Goal: Check status: Check status

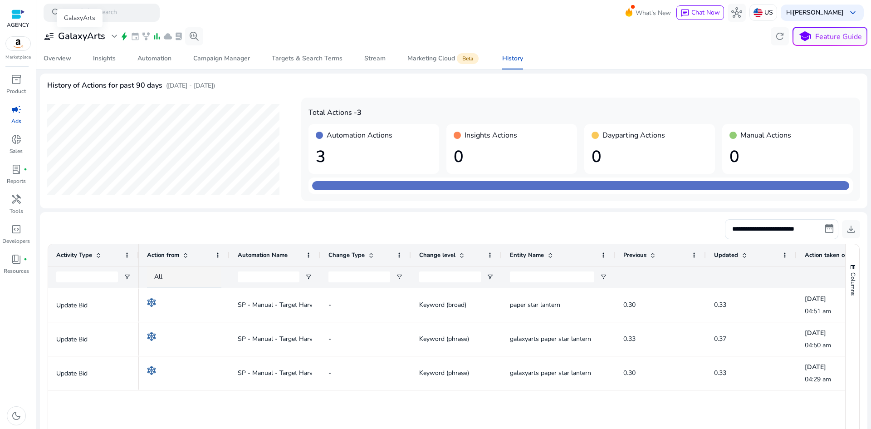
click at [94, 36] on h3 "GalaxyArts" at bounding box center [81, 36] width 47 height 11
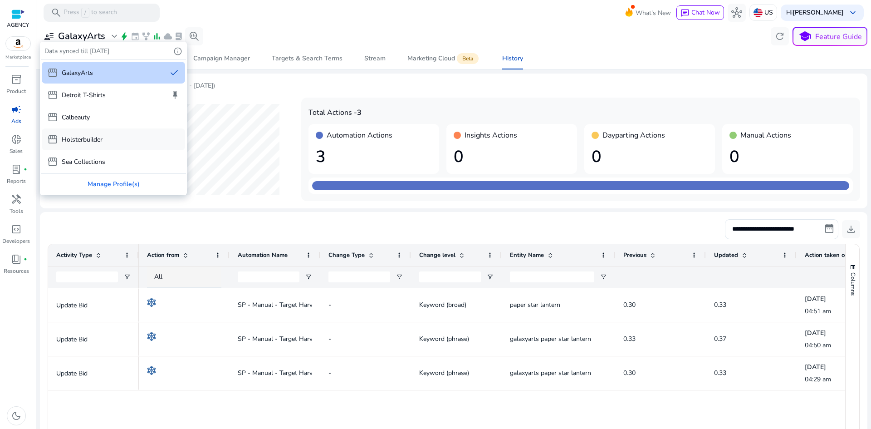
click at [100, 144] on p "Holsterbuilder" at bounding box center [82, 140] width 41 height 10
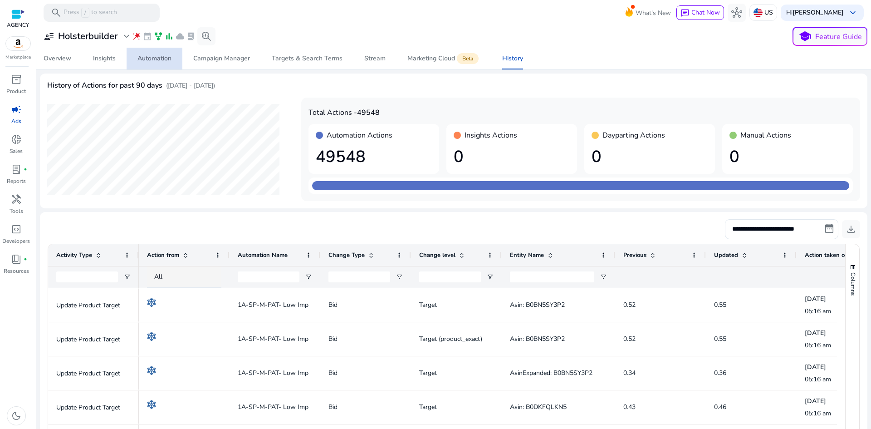
click at [143, 63] on span "Automation" at bounding box center [154, 59] width 34 height 22
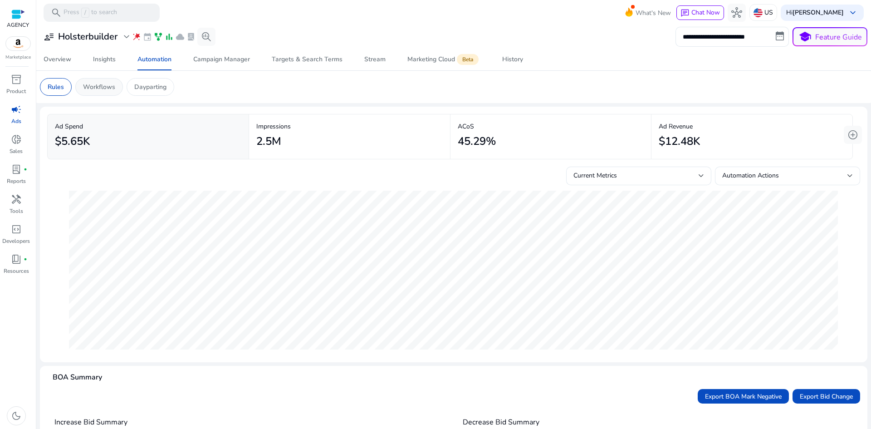
click at [106, 86] on p "Workflows" at bounding box center [99, 87] width 32 height 10
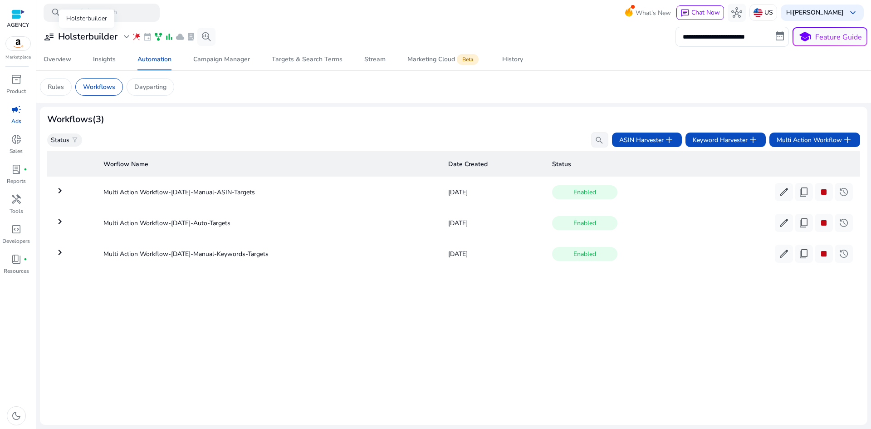
click at [99, 33] on h3 "Holsterbuilder" at bounding box center [87, 36] width 59 height 11
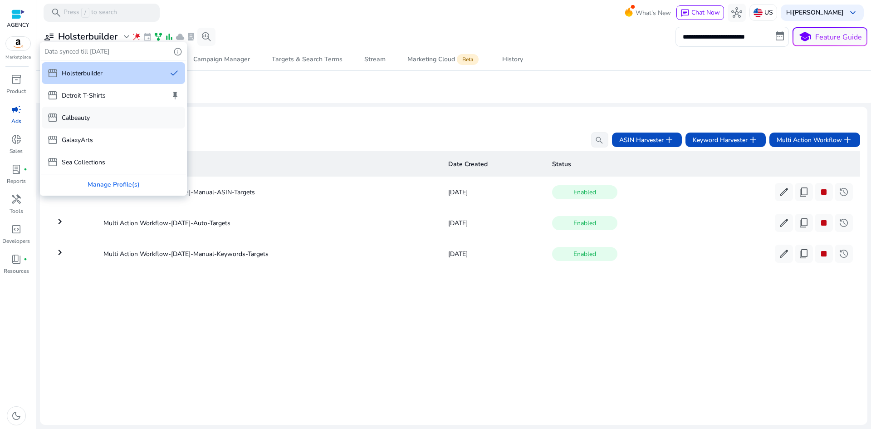
click at [95, 117] on div "storefront Calbeauty" at bounding box center [113, 118] width 143 height 22
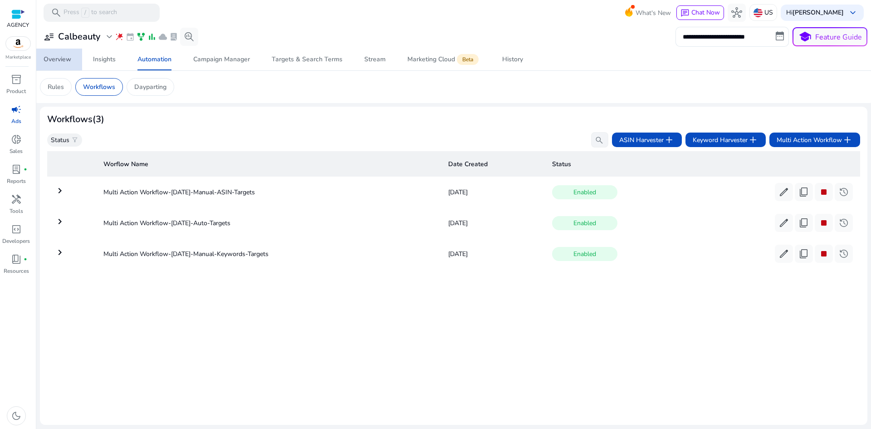
click at [70, 54] on span "Overview" at bounding box center [58, 60] width 28 height 22
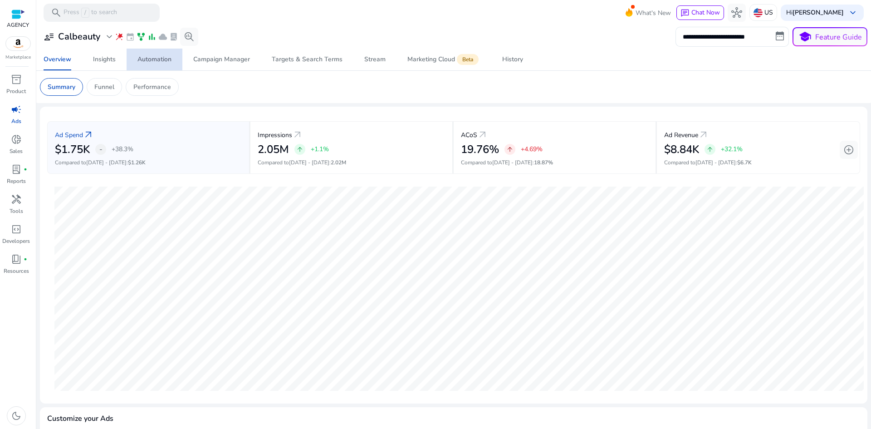
click at [142, 62] on div "Automation" at bounding box center [154, 59] width 34 height 6
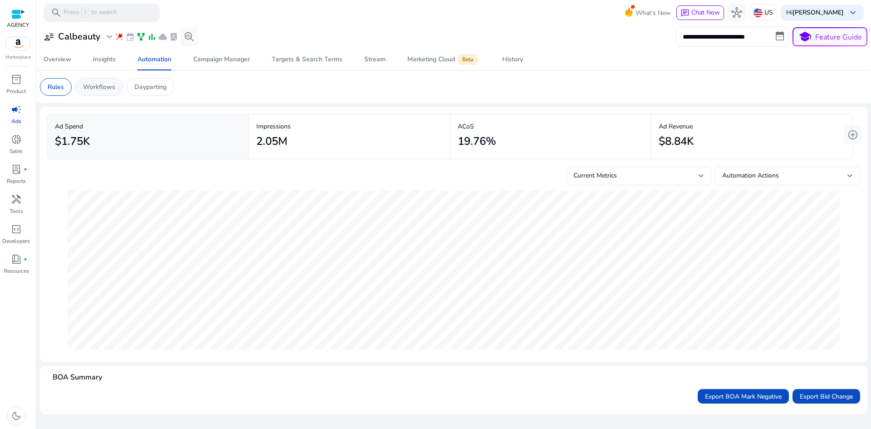
click at [109, 84] on p "Workflows" at bounding box center [99, 87] width 32 height 10
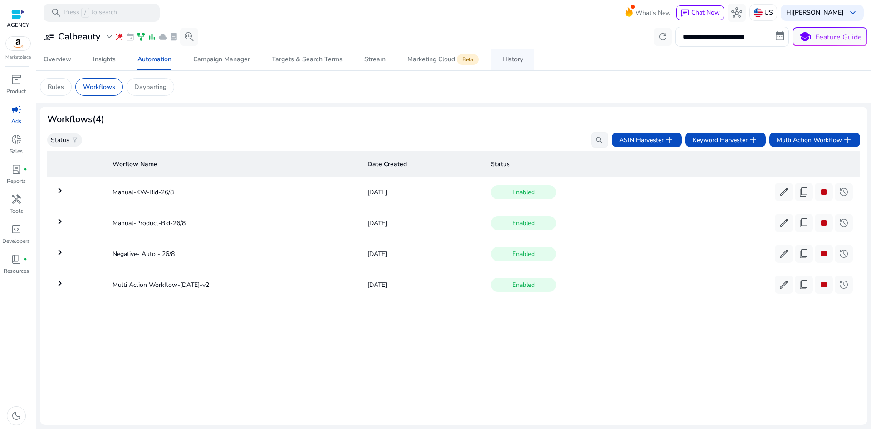
click at [523, 61] on link "History" at bounding box center [512, 60] width 43 height 22
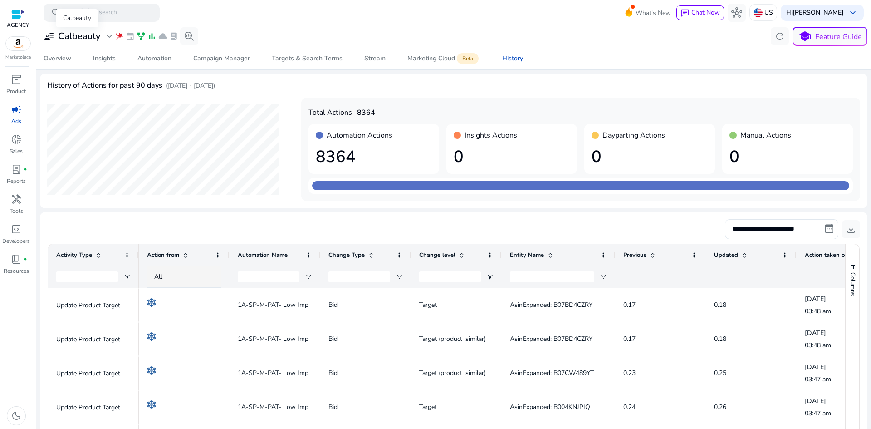
click at [98, 33] on h3 "Calbeauty" at bounding box center [79, 36] width 42 height 11
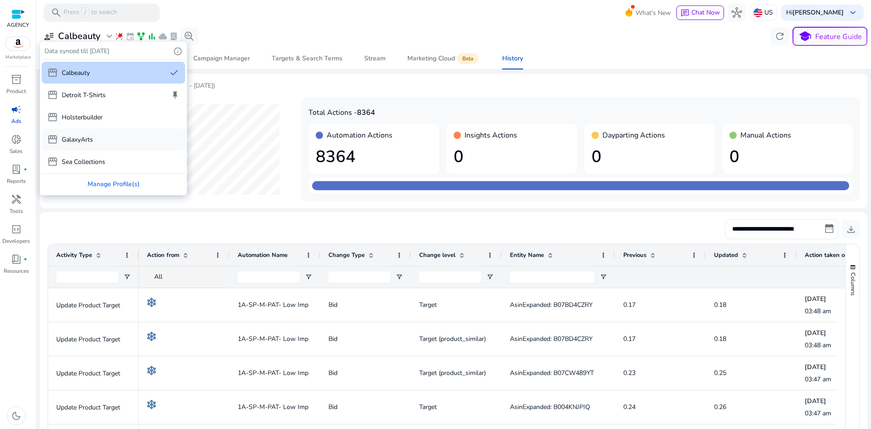
click at [92, 141] on p "GalaxyArts" at bounding box center [77, 140] width 31 height 10
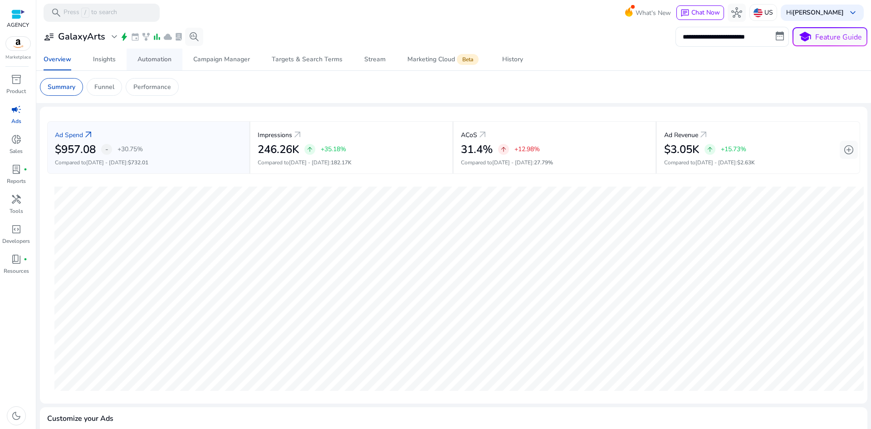
click at [155, 56] on div "Automation" at bounding box center [154, 59] width 34 height 6
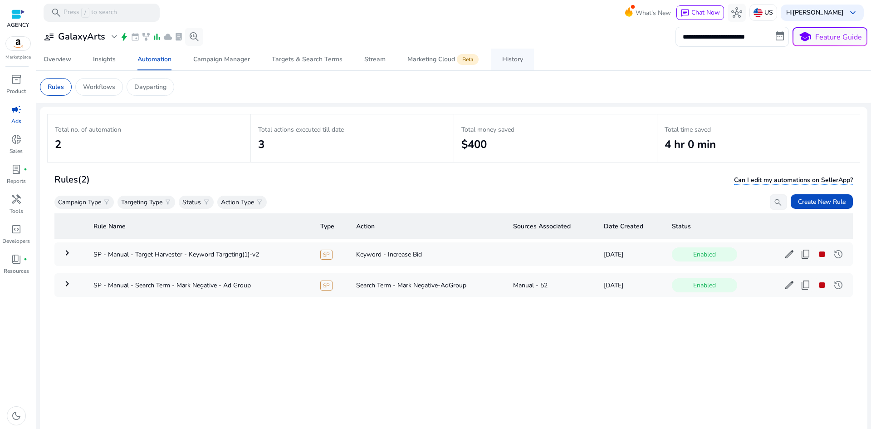
click at [512, 61] on div "History" at bounding box center [512, 59] width 21 height 6
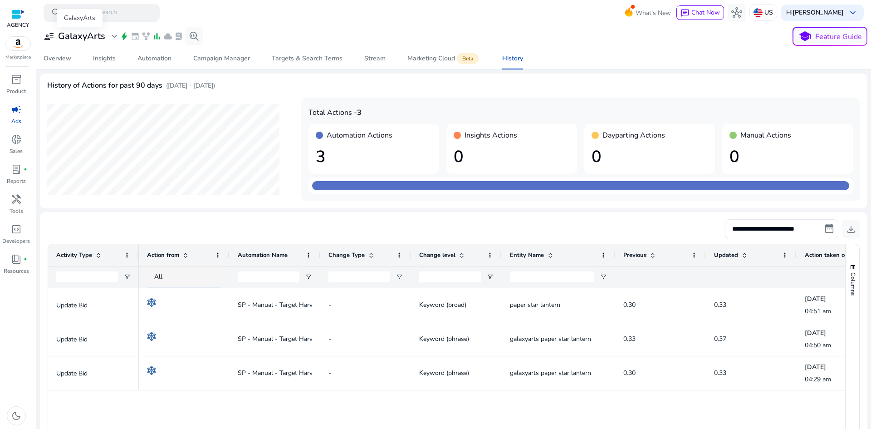
click at [99, 33] on h3 "GalaxyArts" at bounding box center [81, 36] width 47 height 11
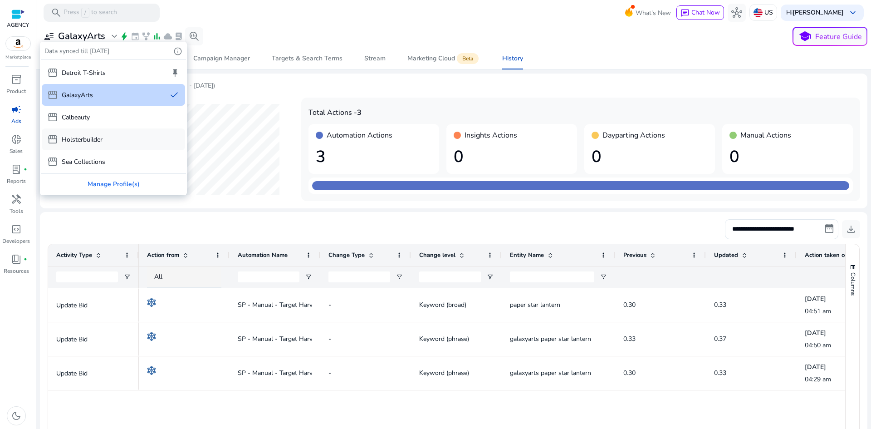
click at [101, 140] on p "Holsterbuilder" at bounding box center [82, 140] width 41 height 10
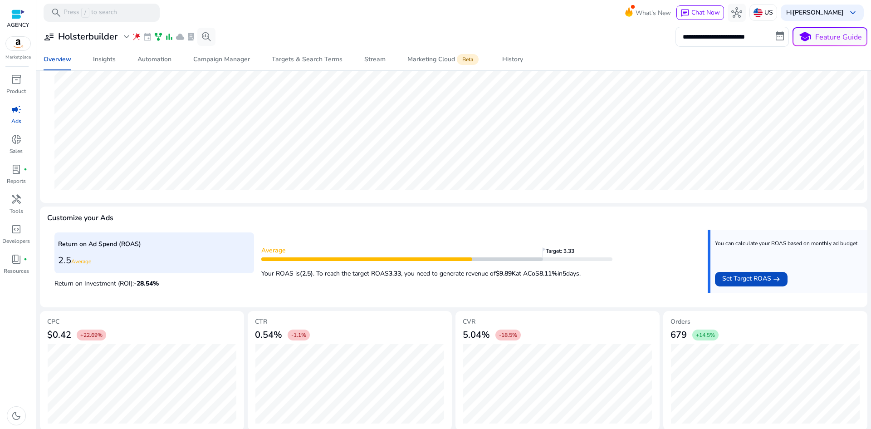
scroll to position [206, 0]
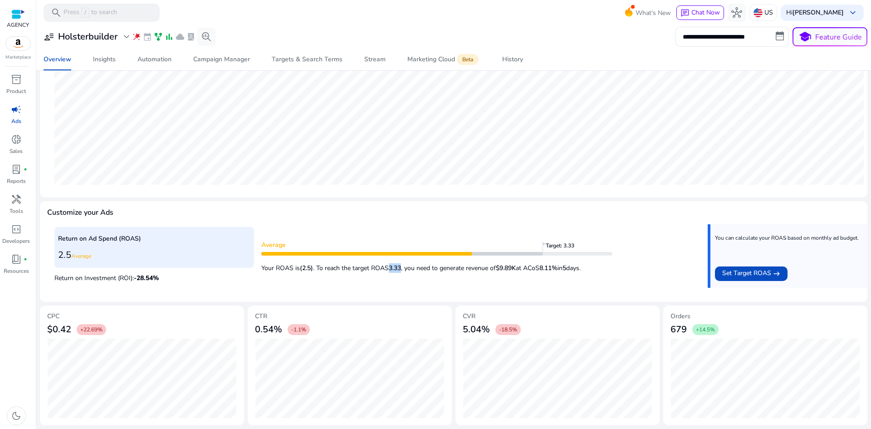
drag, startPoint x: 392, startPoint y: 267, endPoint x: 407, endPoint y: 262, distance: 15.9
click at [405, 263] on p "Your ROAS is (2.5) . To reach the target ROAS 3.33 , you need to generate reven…" at bounding box center [436, 265] width 351 height 14
click at [531, 273] on p "Your ROAS is (2.5) . To reach the target ROAS 3.33 , you need to generate reven…" at bounding box center [436, 265] width 351 height 14
drag, startPoint x: 546, startPoint y: 264, endPoint x: 568, endPoint y: 266, distance: 22.3
click at [568, 266] on p "Your ROAS is (2.5) . To reach the target ROAS 3.33 , you need to generate reven…" at bounding box center [436, 265] width 351 height 14
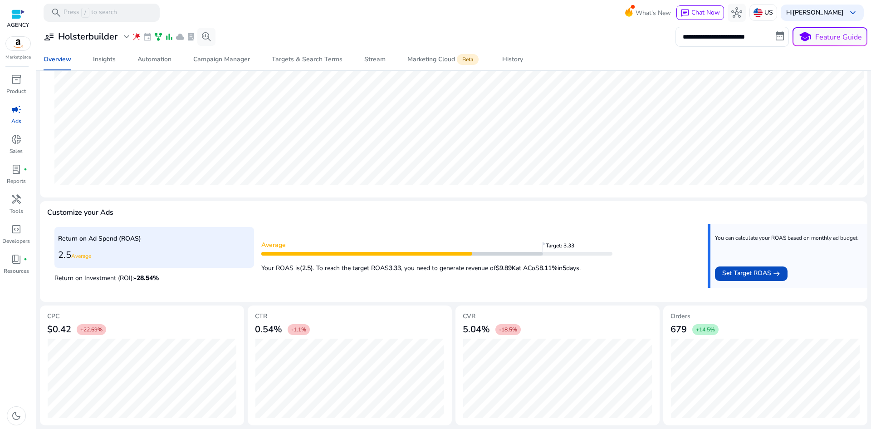
click at [558, 285] on div "Return on Ad Spend (ROAS) 2.5 Average Return on Investment (ROI): -28.54 % Aver…" at bounding box center [453, 259] width 798 height 70
drag, startPoint x: 576, startPoint y: 267, endPoint x: 588, endPoint y: 267, distance: 11.3
click at [588, 267] on p "Your ROAS is (2.5) . To reach the target ROAS 3.33 , you need to generate reven…" at bounding box center [436, 265] width 351 height 14
click at [613, 267] on div "Average Target: 3.33 Your ROAS is (2.5) . To reach the target ROAS 3.33 , you n…" at bounding box center [480, 256] width 439 height 39
click at [778, 36] on input "**********" at bounding box center [731, 37] width 113 height 20
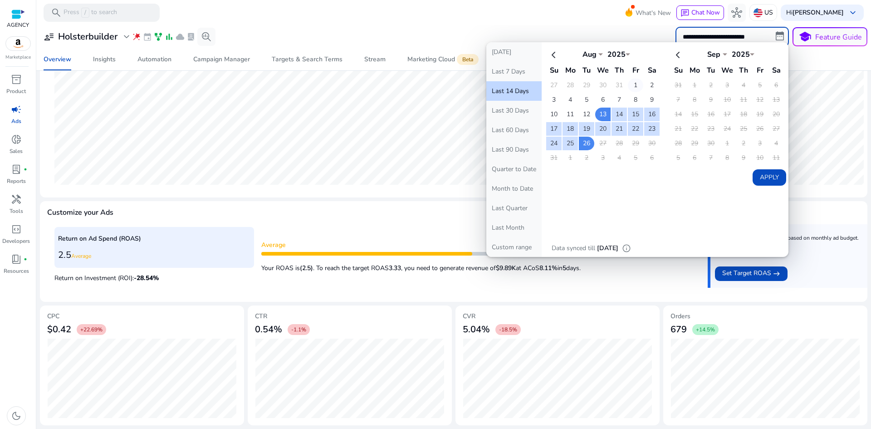
click at [634, 84] on td "1" at bounding box center [635, 85] width 15 height 14
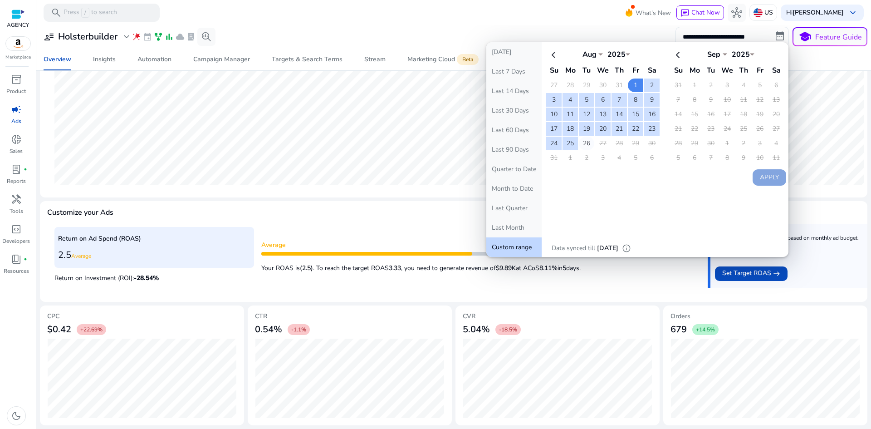
click at [585, 146] on td "26" at bounding box center [586, 143] width 15 height 14
click at [766, 177] on button "Apply" at bounding box center [769, 177] width 34 height 16
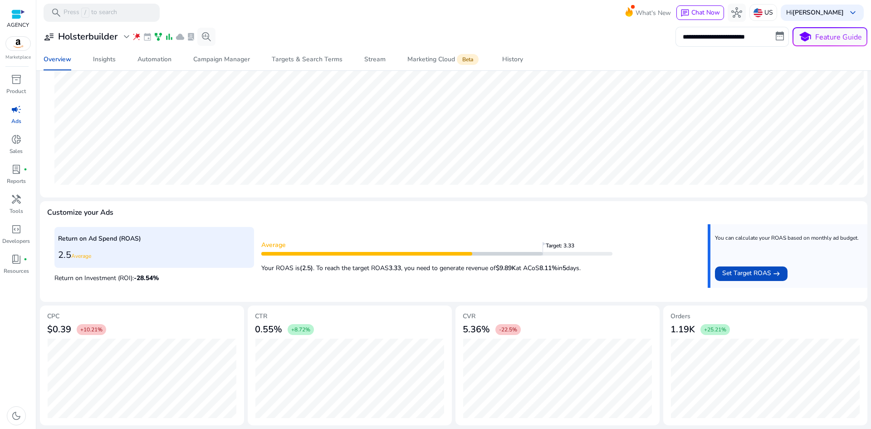
scroll to position [0, 0]
